Goal: Task Accomplishment & Management: Use online tool/utility

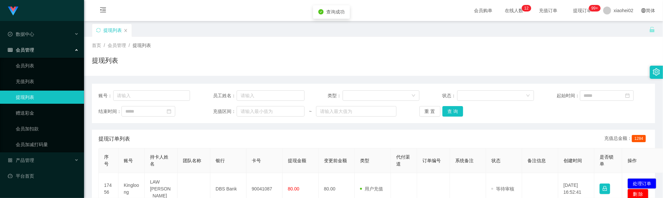
scroll to position [98, 0]
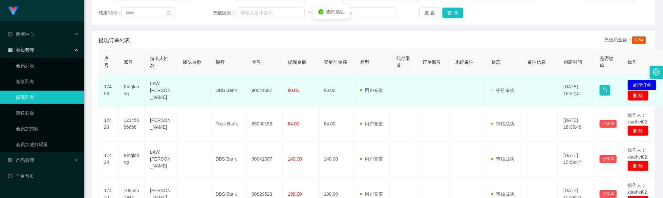
click at [264, 91] on td "90041087" at bounding box center [265, 91] width 36 height 32
click at [261, 90] on td "90041087" at bounding box center [265, 91] width 36 height 32
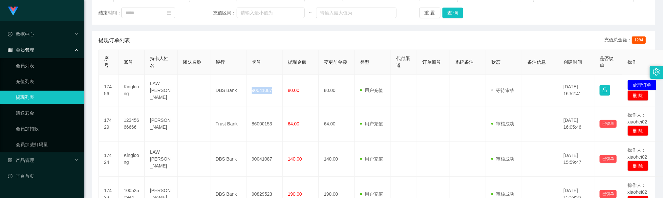
copy td "90041087"
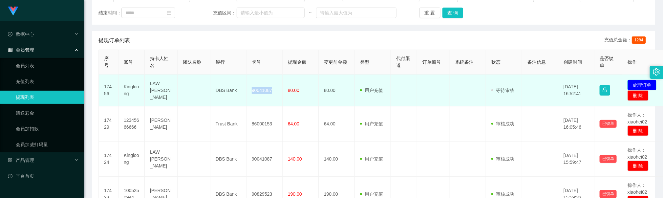
click at [633, 85] on button "处理订单" at bounding box center [642, 85] width 29 height 11
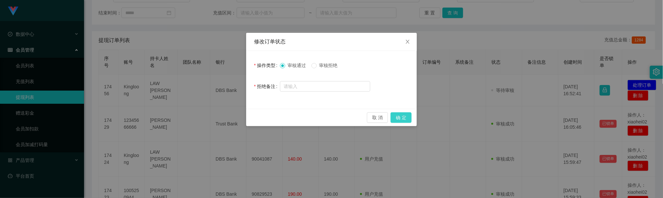
click at [403, 122] on button "确 定" at bounding box center [401, 117] width 21 height 11
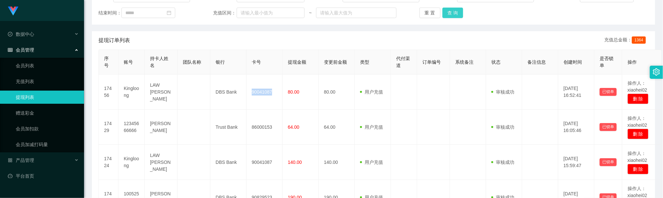
click at [455, 14] on button "查 询" at bounding box center [453, 13] width 21 height 11
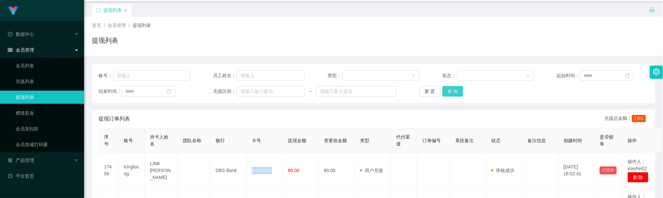
scroll to position [0, 0]
